Goal: Information Seeking & Learning: Learn about a topic

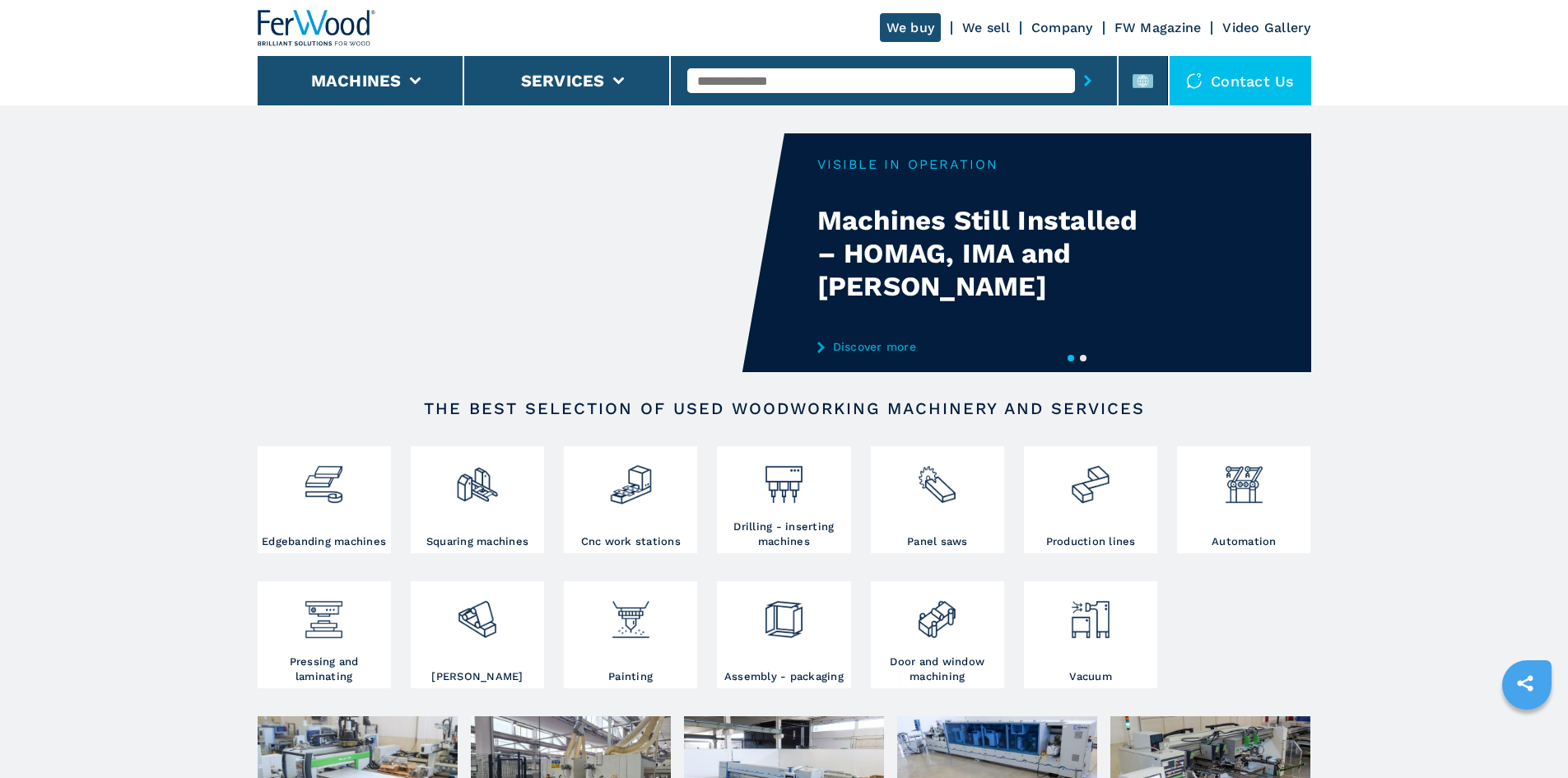
click at [737, 83] on input "text" at bounding box center [881, 81] width 388 height 25
paste input "******"
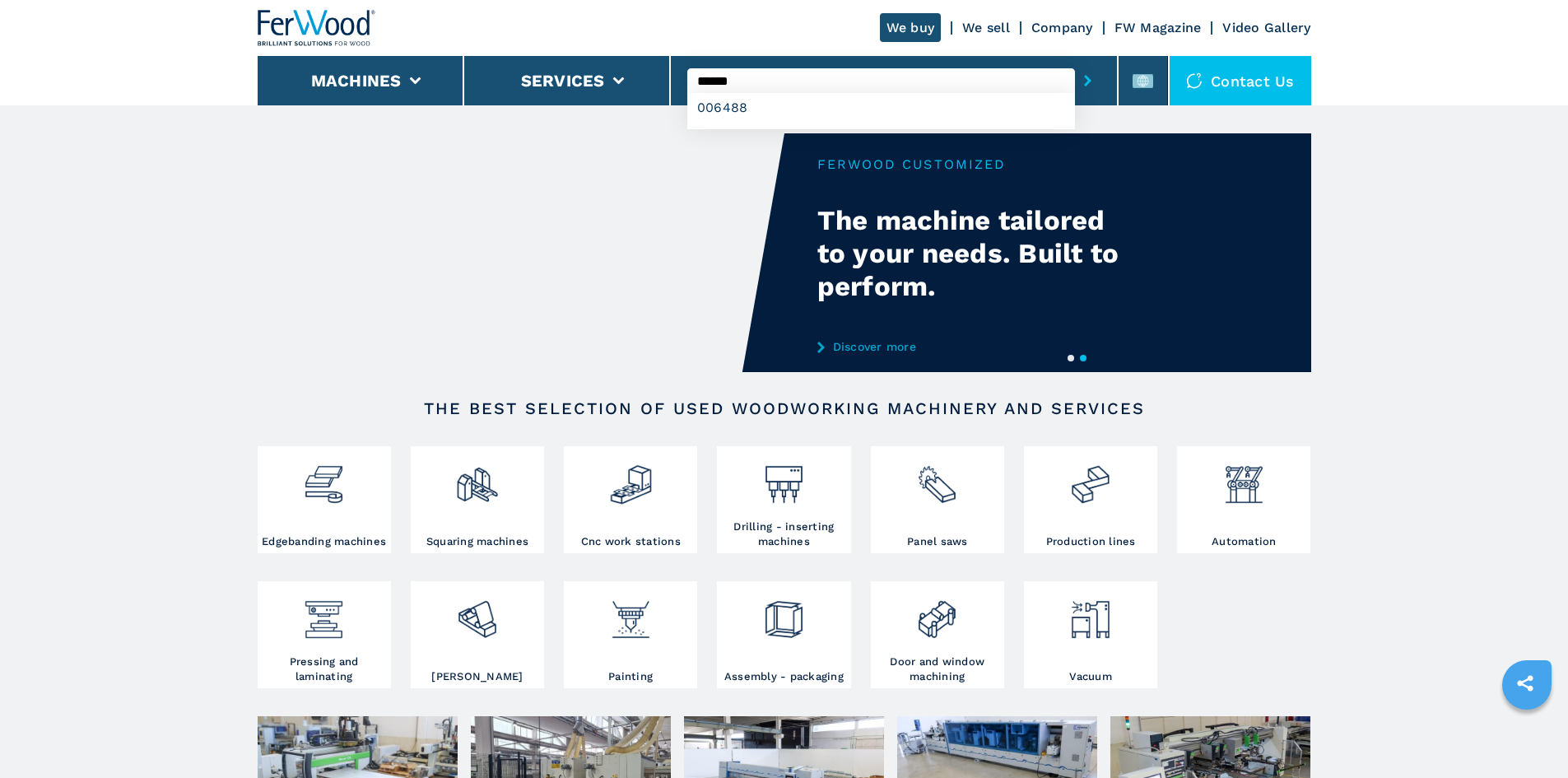
type input "******"
click at [1084, 83] on icon "submit-button" at bounding box center [1088, 81] width 8 height 11
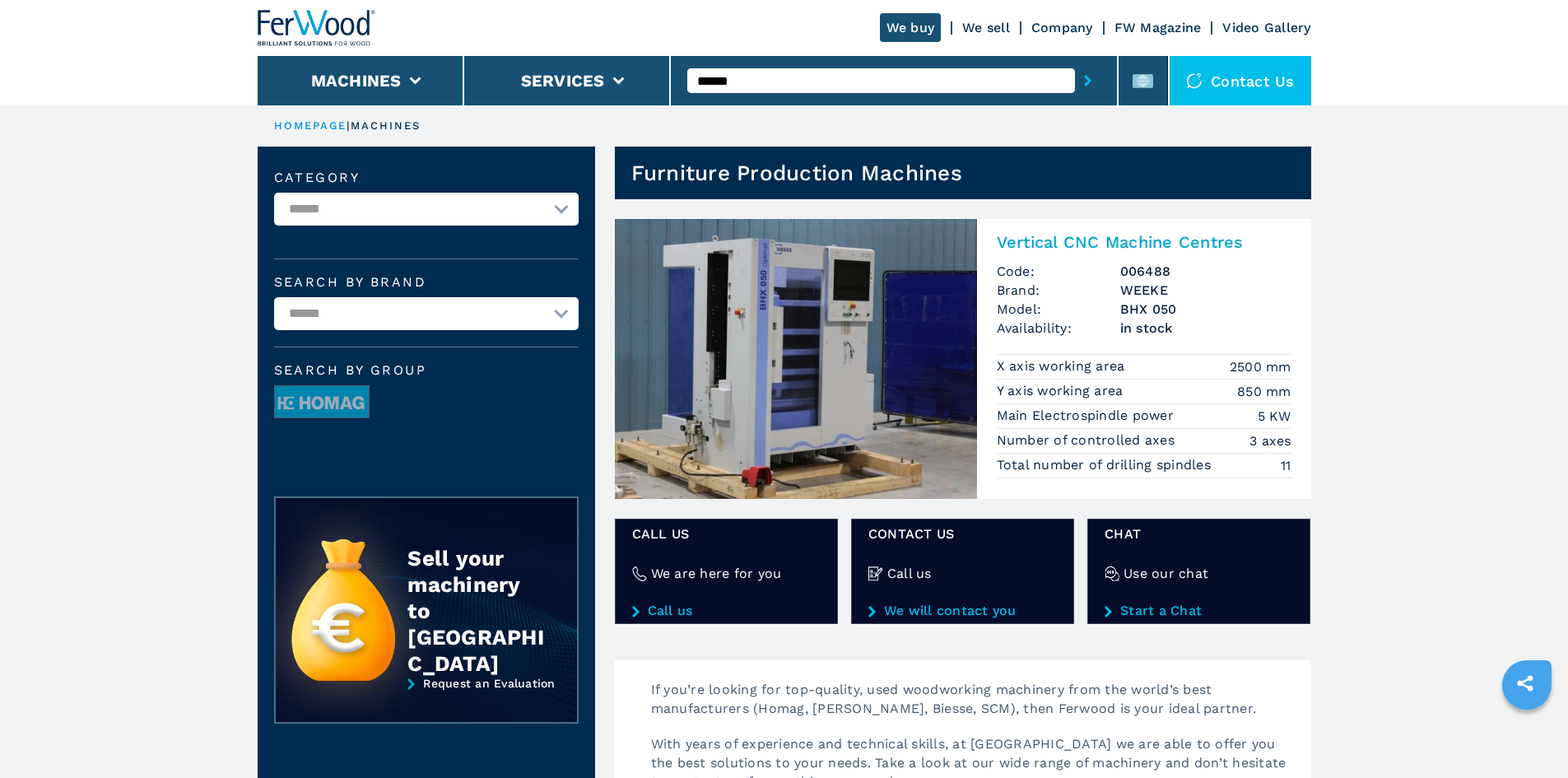
click at [1120, 236] on h2 "Vertical CNC Machine Centres" at bounding box center [1144, 242] width 295 height 20
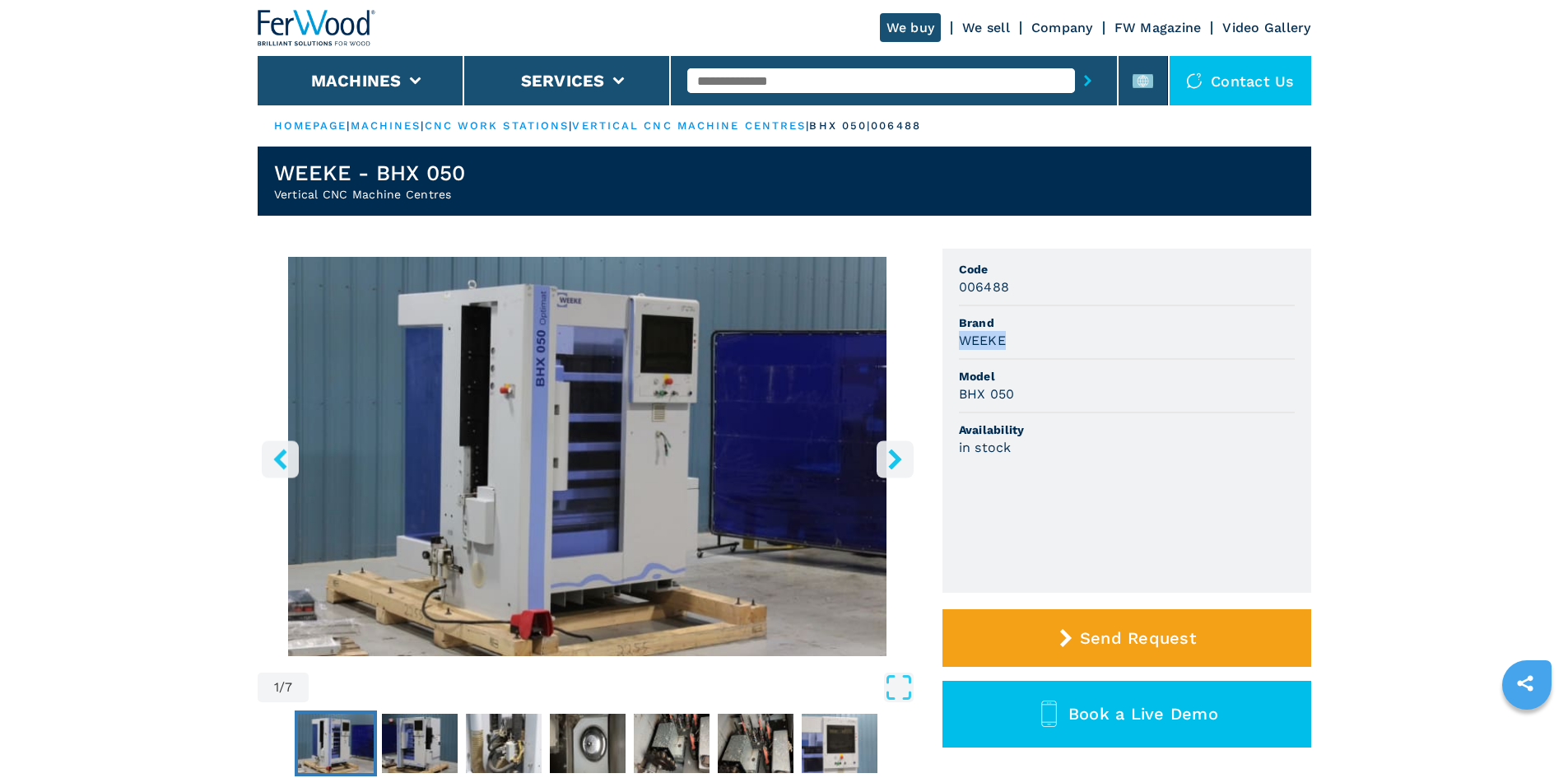
drag, startPoint x: 960, startPoint y: 340, endPoint x: 1004, endPoint y: 338, distance: 44.0
click at [1004, 338] on h3 "WEEKE" at bounding box center [982, 341] width 46 height 19
copy h3 "WEEKE"
click at [1033, 343] on div "WEEKE" at bounding box center [1127, 341] width 336 height 19
drag, startPoint x: 960, startPoint y: 395, endPoint x: 1024, endPoint y: 389, distance: 64.3
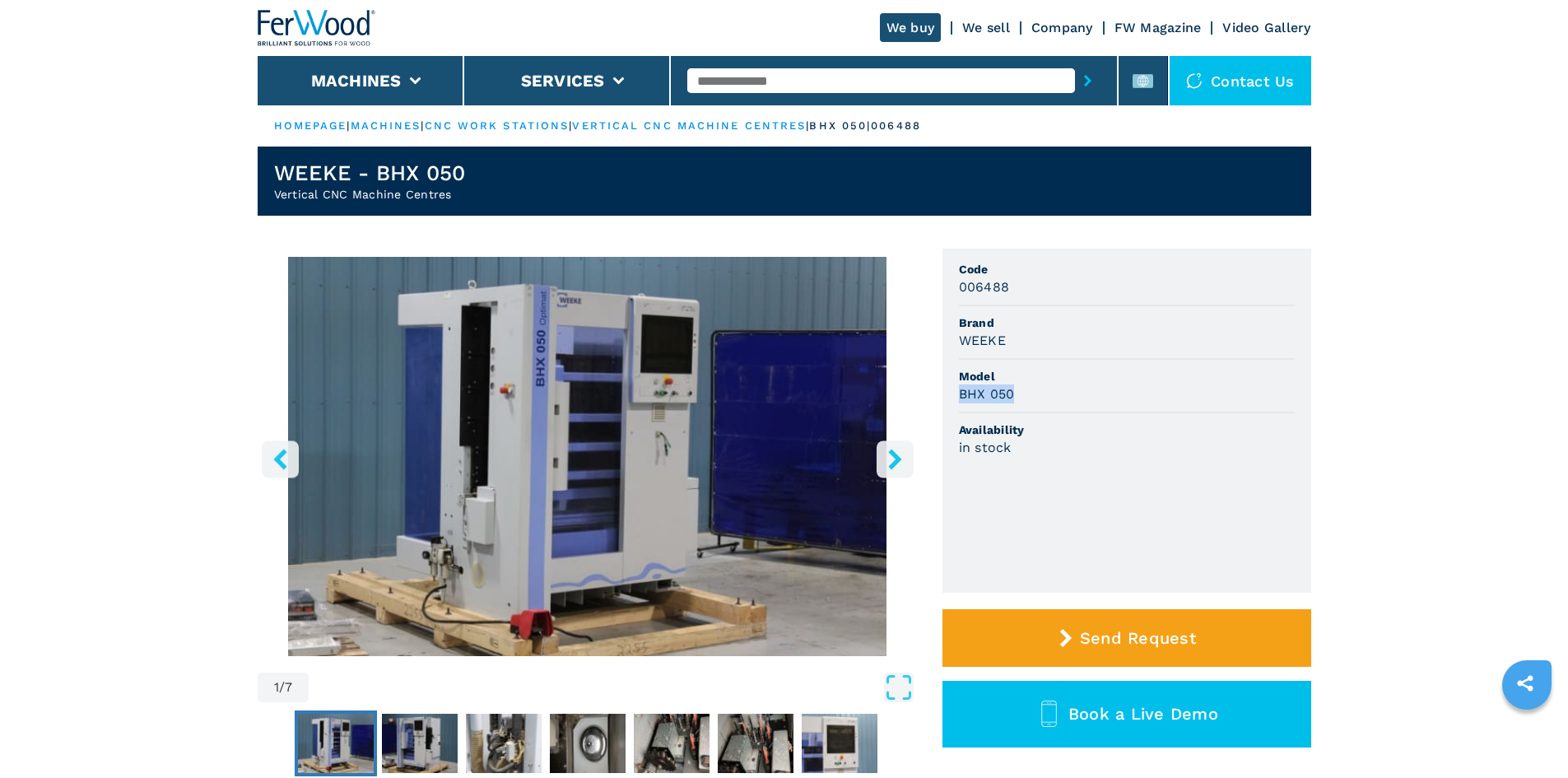
click at [1024, 389] on div "BHX 050" at bounding box center [1127, 394] width 336 height 19
copy h3 "BHX 050"
click at [1024, 389] on div "BHX 050" at bounding box center [1127, 394] width 336 height 19
drag, startPoint x: 958, startPoint y: 289, endPoint x: 1029, endPoint y: 284, distance: 71.2
click at [1029, 284] on div "006488" at bounding box center [1127, 287] width 336 height 19
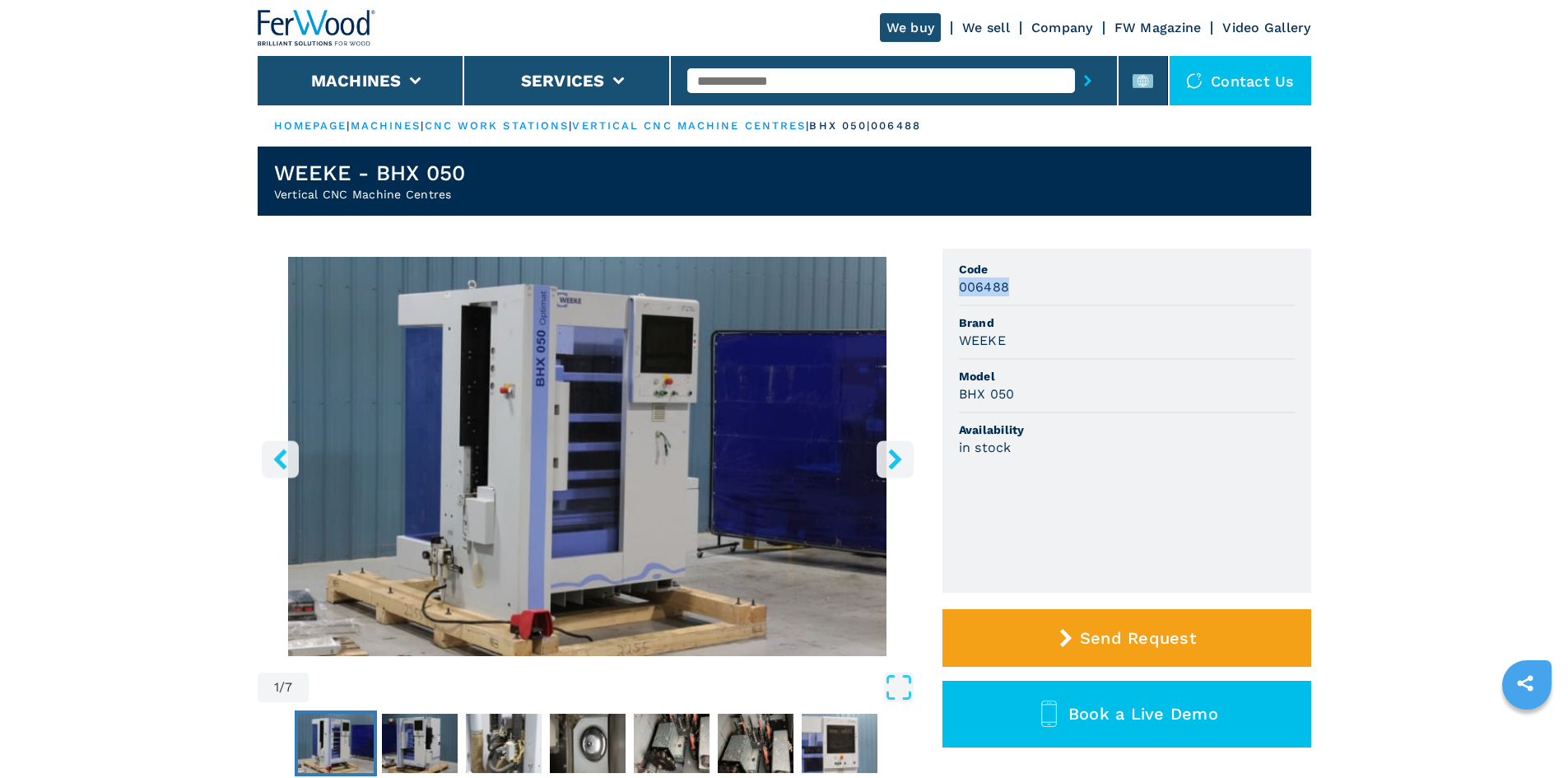
copy h3 "006488"
click at [1025, 288] on div "006488" at bounding box center [1127, 287] width 336 height 19
drag, startPoint x: 955, startPoint y: 340, endPoint x: 1010, endPoint y: 339, distance: 55.0
click at [1010, 339] on ul "Code 006488 Brand WEEKE Model BHX 050 Availability in stock" at bounding box center [1127, 420] width 369 height 344
copy h3 "WEEKE"
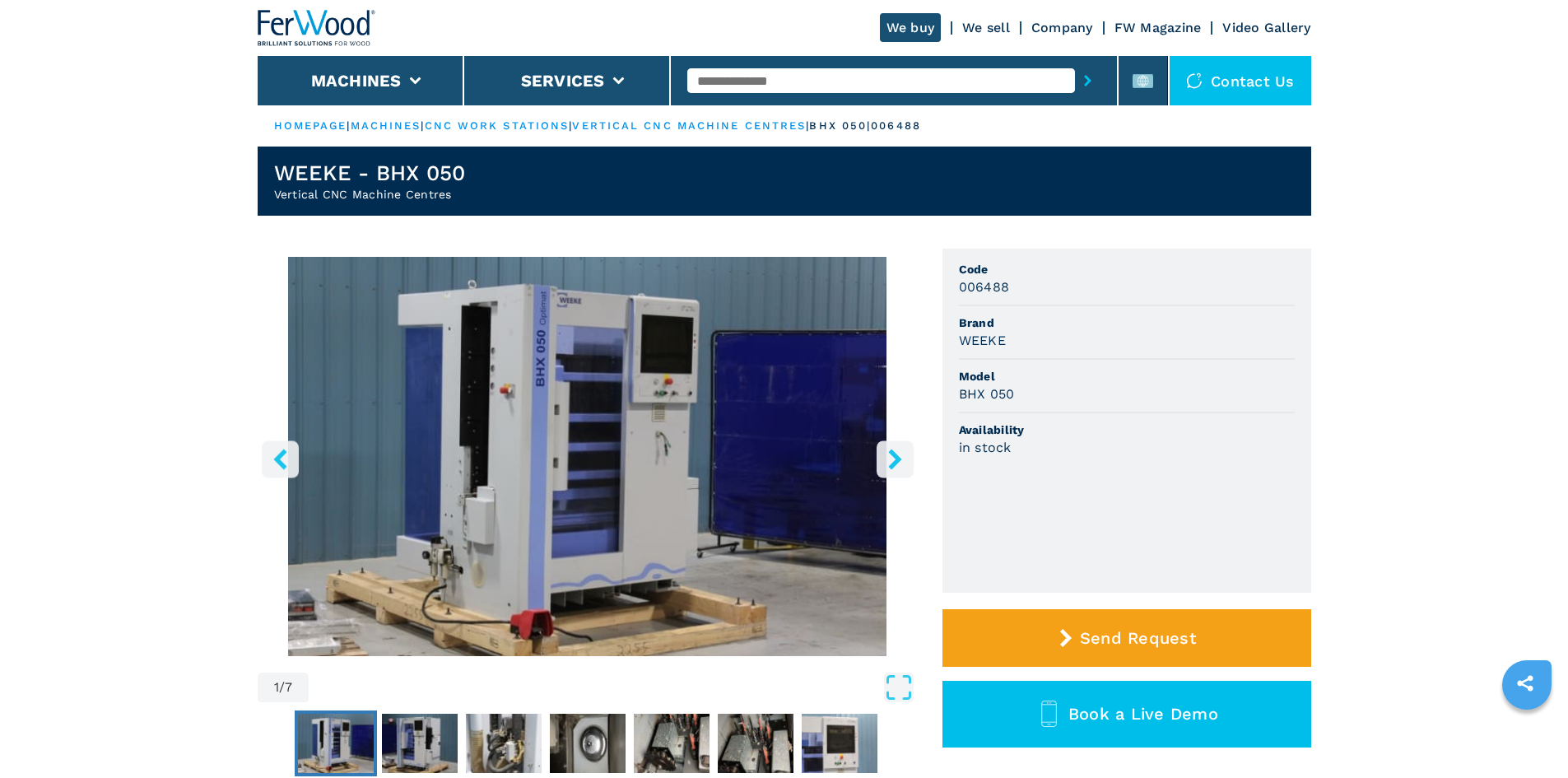
click at [1058, 319] on span "Brand" at bounding box center [1127, 323] width 336 height 16
drag, startPoint x: 974, startPoint y: 393, endPoint x: 987, endPoint y: 389, distance: 13.6
click at [992, 393] on h3 "BHX 050" at bounding box center [987, 394] width 56 height 19
drag, startPoint x: 957, startPoint y: 386, endPoint x: 1045, endPoint y: 395, distance: 88.5
click at [1045, 395] on ul "Code 006488 Brand WEEKE Model BHX 050 Availability in stock" at bounding box center [1127, 420] width 369 height 344
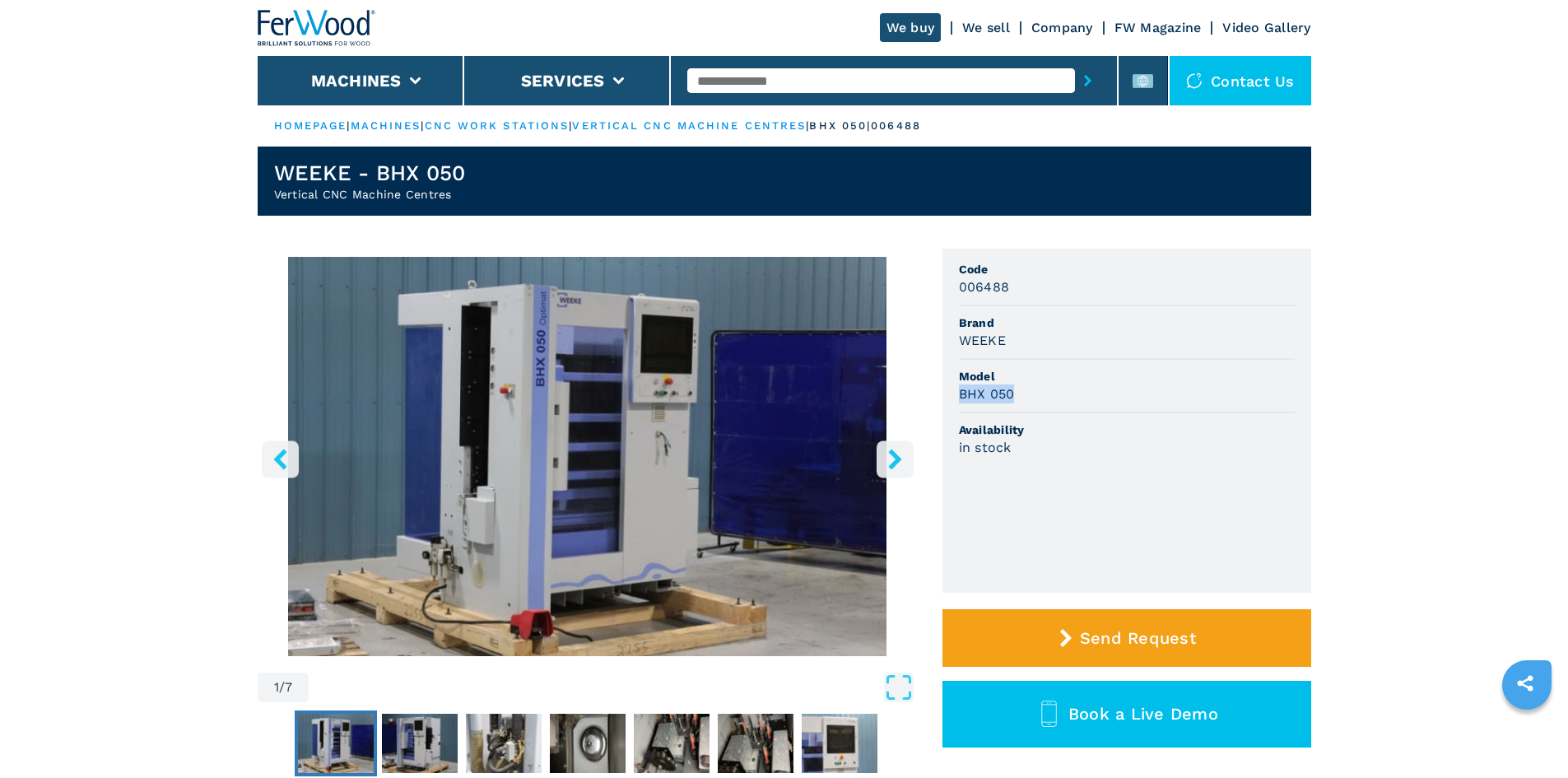
copy h3 "BHX 050"
click at [1042, 389] on div "BHX 050" at bounding box center [1127, 394] width 336 height 19
drag, startPoint x: 954, startPoint y: 284, endPoint x: 1033, endPoint y: 283, distance: 79.0
click at [1033, 283] on ul "Code 006488 Brand WEEKE Model BHX 050 Availability in stock" at bounding box center [1127, 420] width 369 height 344
copy h3 "006488"
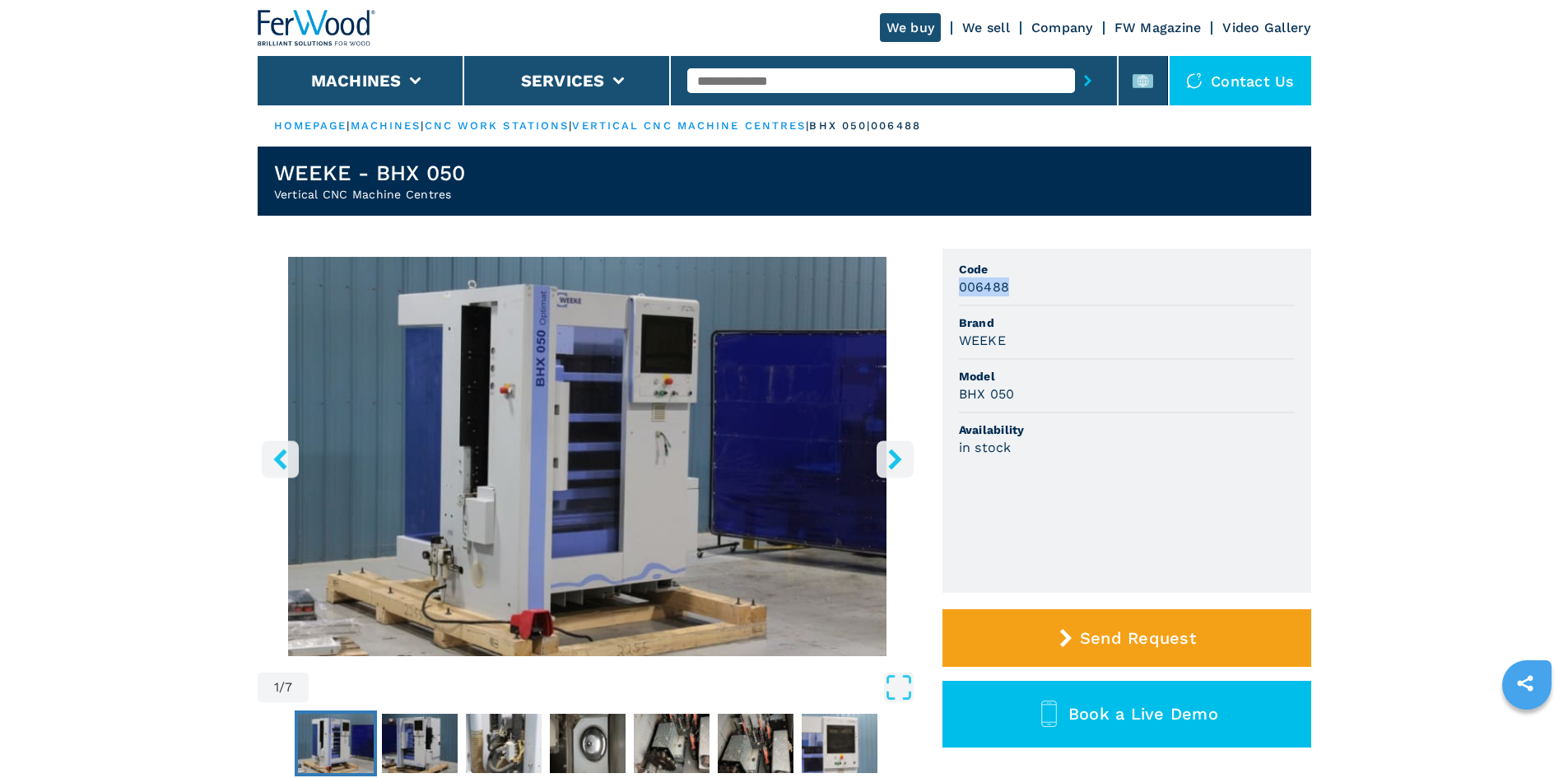
click at [1033, 283] on div "006488" at bounding box center [1127, 287] width 336 height 19
click at [747, 83] on input "text" at bounding box center [881, 81] width 388 height 25
paste input "******"
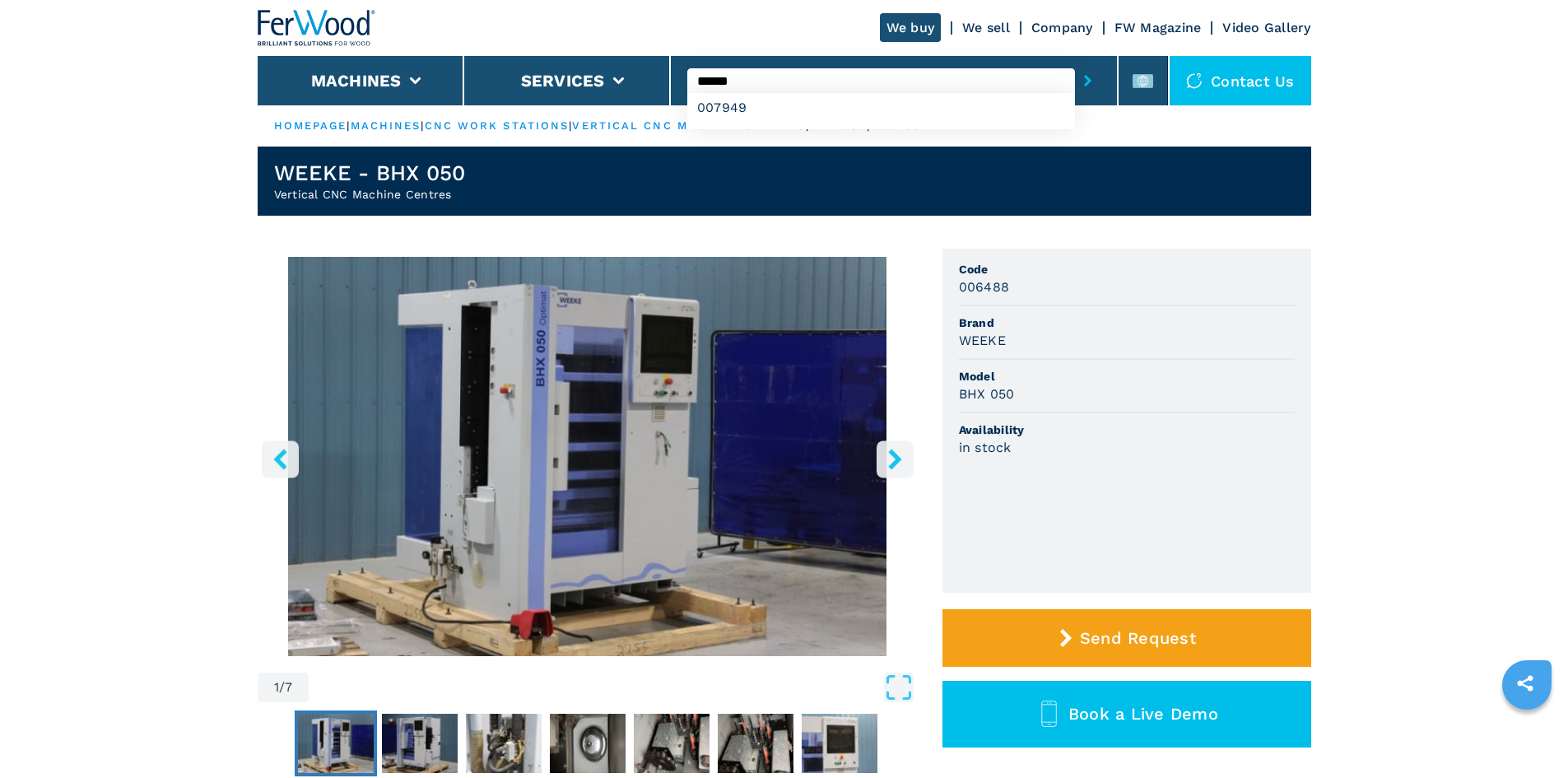
type input "******"
click at [1075, 72] on button "submit-button" at bounding box center [1087, 81] width 26 height 38
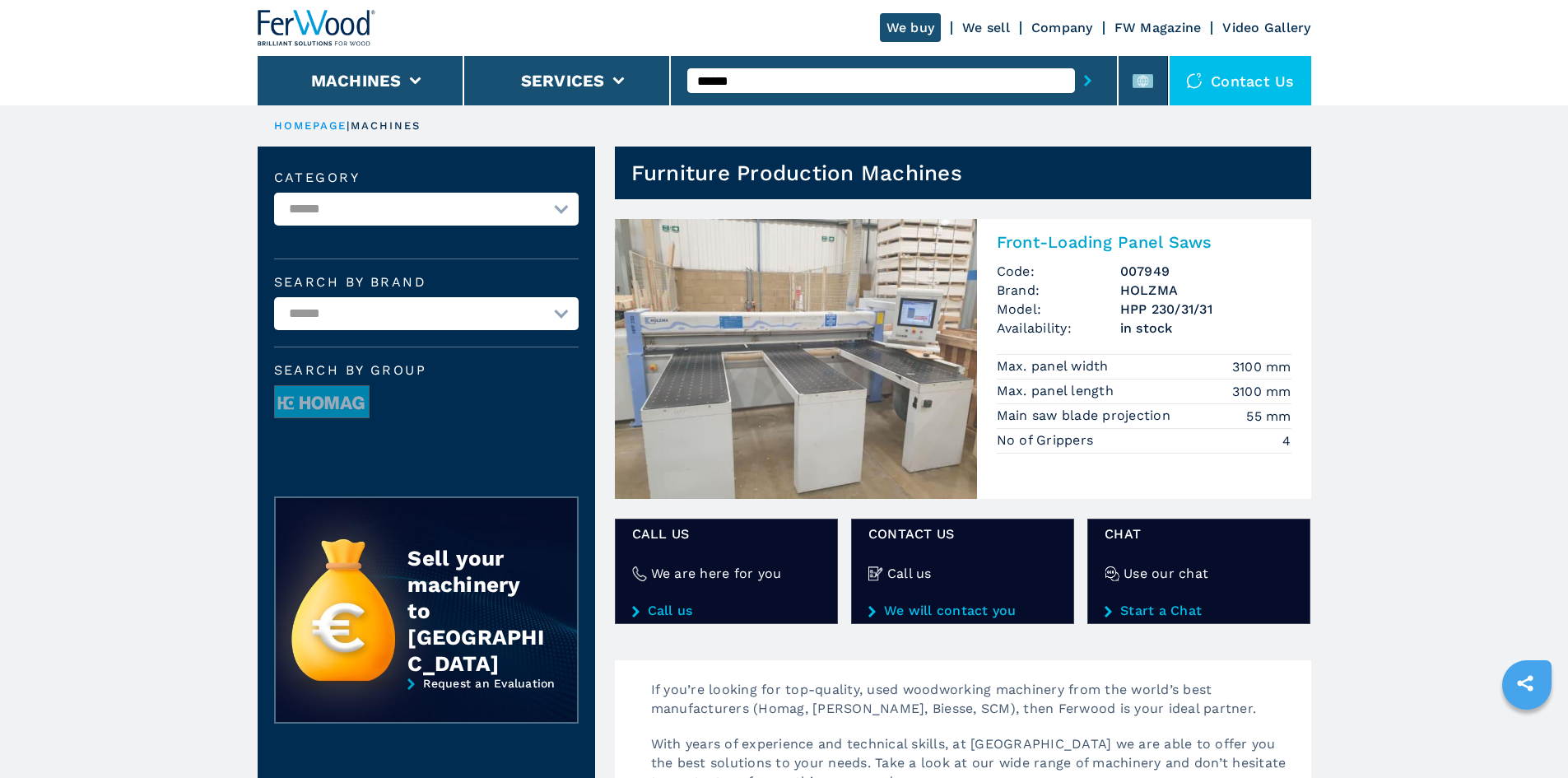
click at [1074, 235] on h2 "Front-Loading Panel Saws" at bounding box center [1144, 242] width 295 height 20
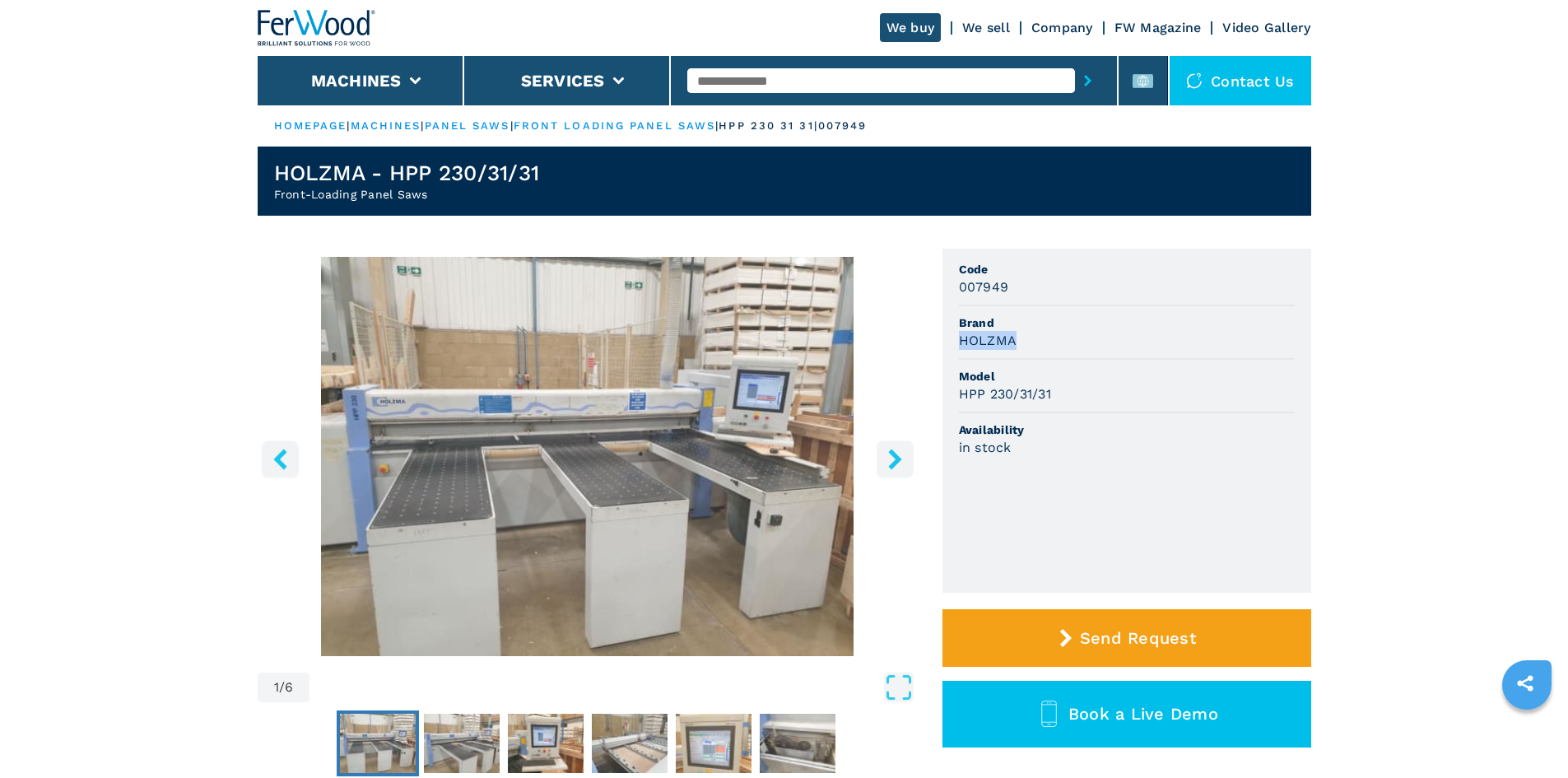
drag, startPoint x: 958, startPoint y: 338, endPoint x: 1031, endPoint y: 336, distance: 73.0
click at [1031, 336] on div "HOLZMA" at bounding box center [1127, 341] width 336 height 19
copy h3 "HOLZMA"
click at [1080, 324] on span "Brand" at bounding box center [1127, 323] width 336 height 16
drag, startPoint x: 959, startPoint y: 391, endPoint x: 1064, endPoint y: 392, distance: 105.0
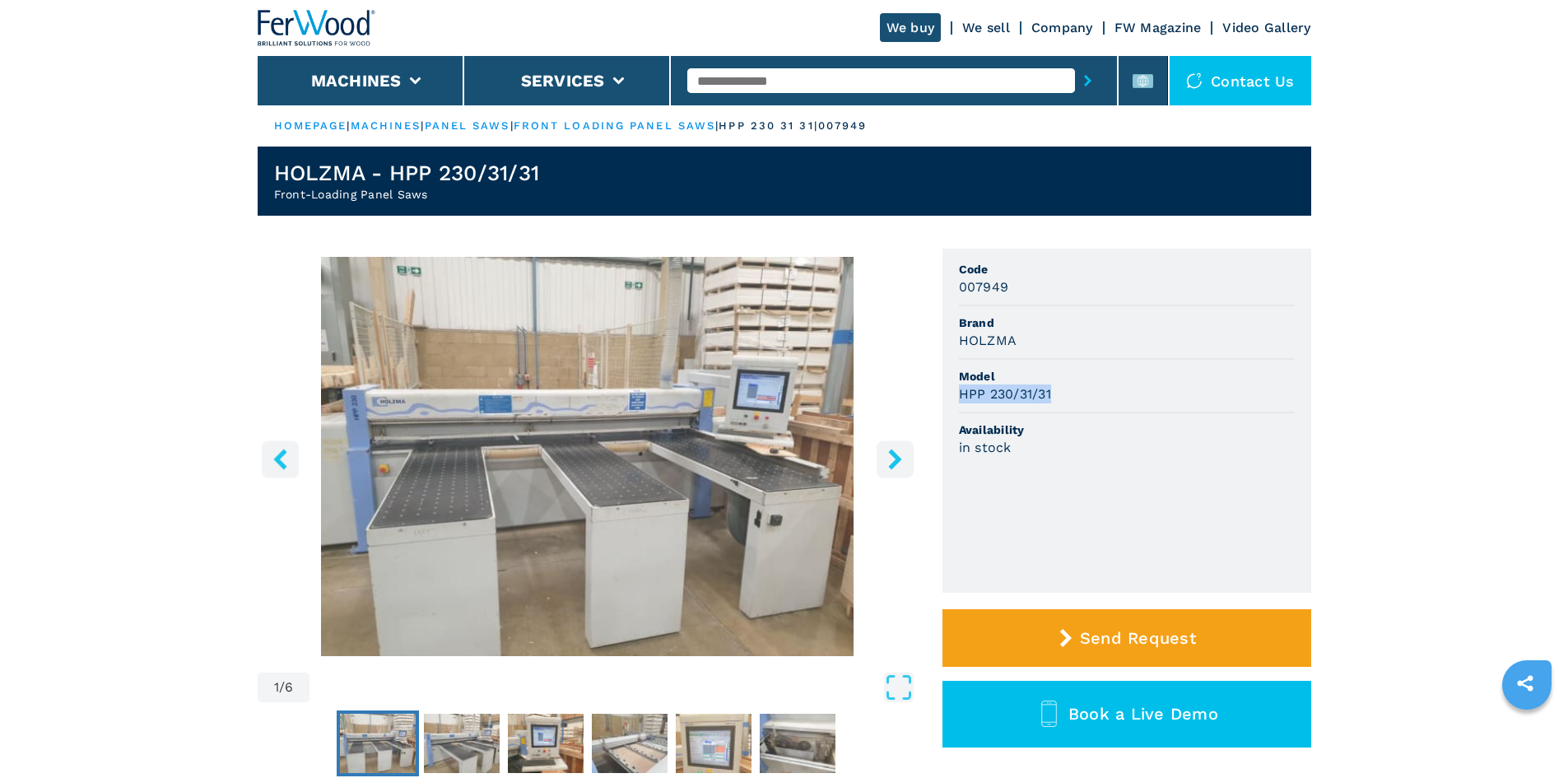
click at [1064, 392] on div "HPP 230/31/31" at bounding box center [1127, 394] width 336 height 19
copy h3 "HPP 230/31/31"
click at [1064, 392] on div "HPP 230/31/31" at bounding box center [1127, 394] width 336 height 19
drag, startPoint x: 960, startPoint y: 285, endPoint x: 1024, endPoint y: 280, distance: 64.2
click at [1024, 280] on ul "Code 007949 Brand HOLZMA Model HPP 230/31/31 Availability in stock" at bounding box center [1127, 420] width 369 height 344
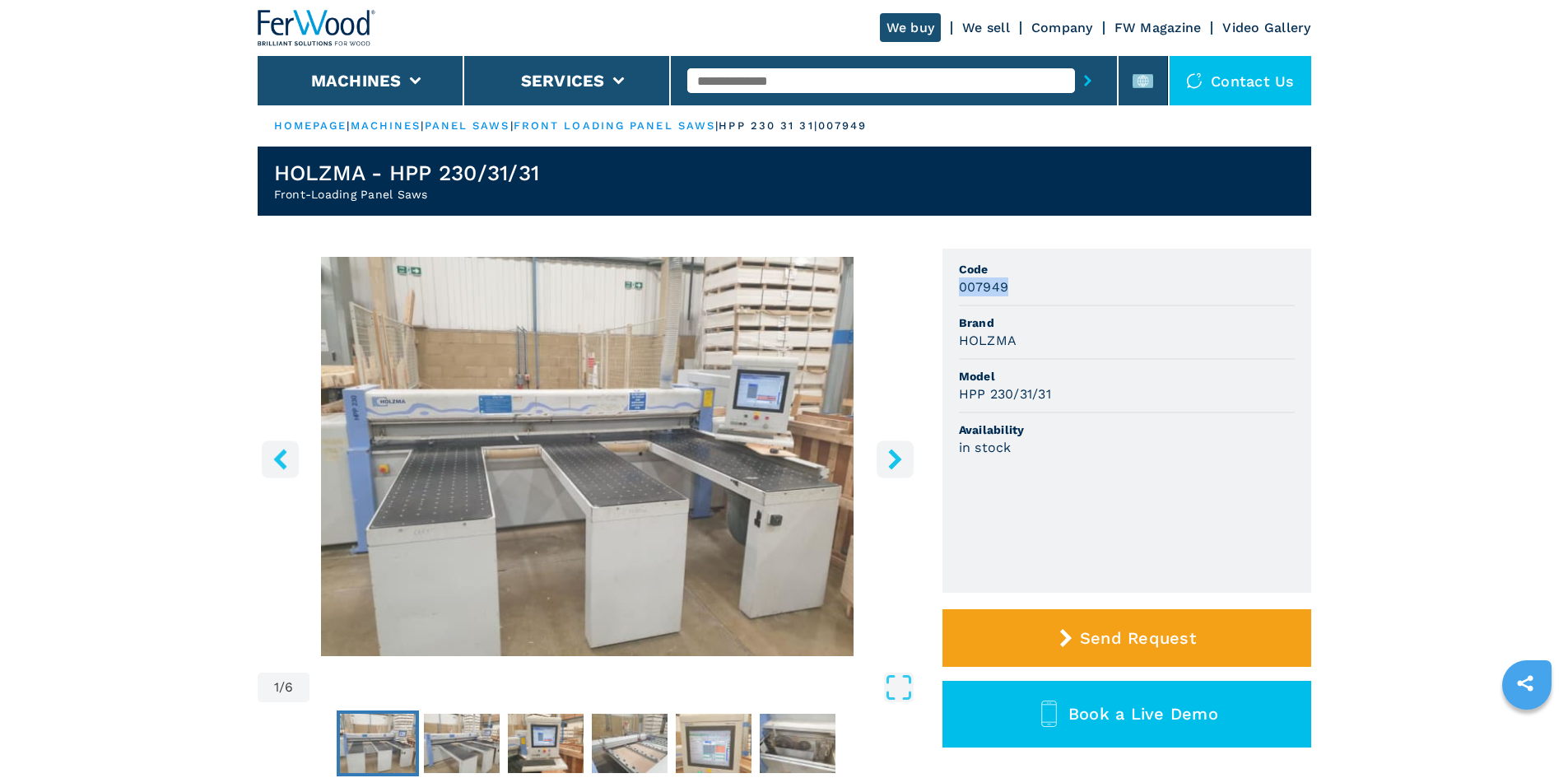
copy h3 "007949"
click at [1032, 284] on div "007949" at bounding box center [1127, 287] width 336 height 19
